Goal: Find specific page/section: Find specific page/section

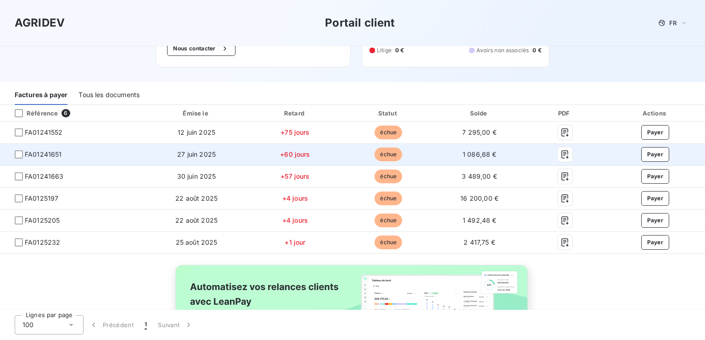
scroll to position [92, 0]
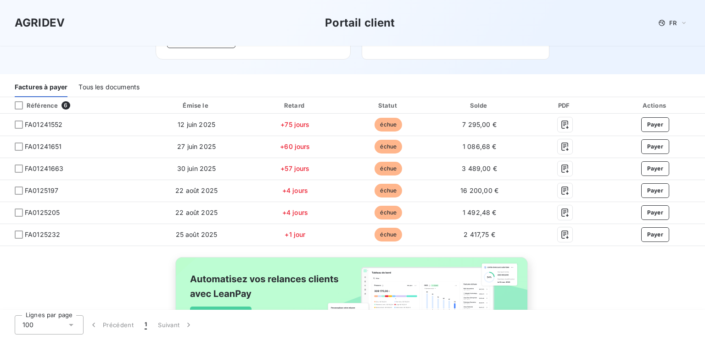
click at [112, 87] on div "Tous les documents" at bounding box center [108, 87] width 61 height 19
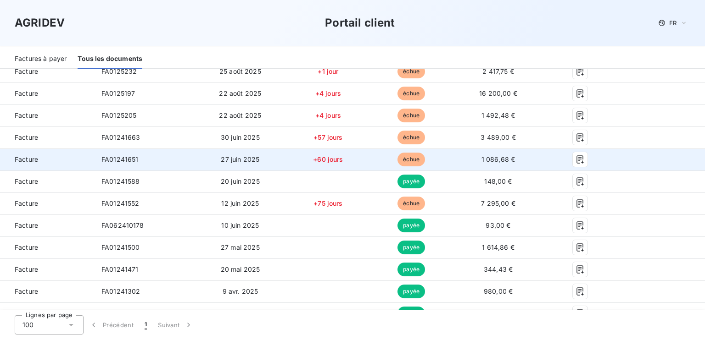
scroll to position [119, 0]
